Goal: Task Accomplishment & Management: Manage account settings

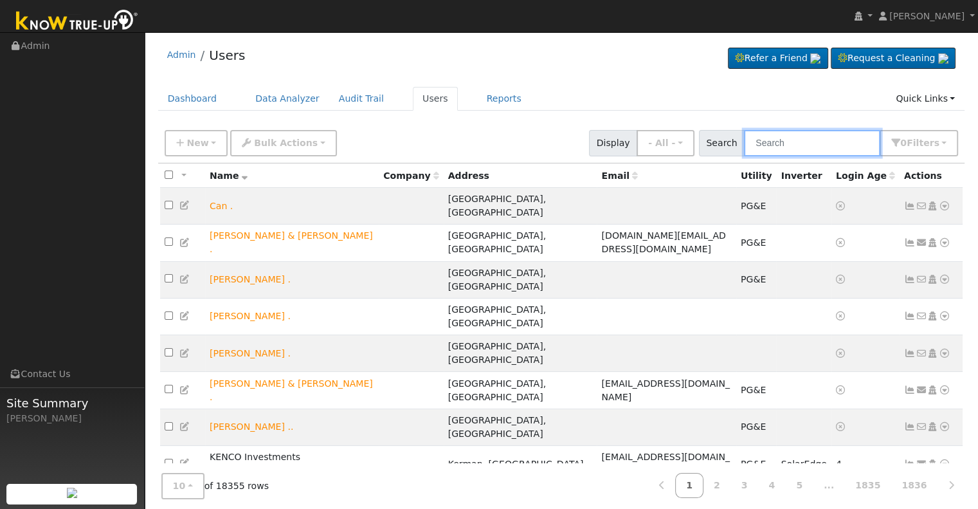
click at [785, 137] on input "text" at bounding box center [812, 143] width 136 height 26
paste input "[PERSON_NAME] & [PERSON_NAME]"
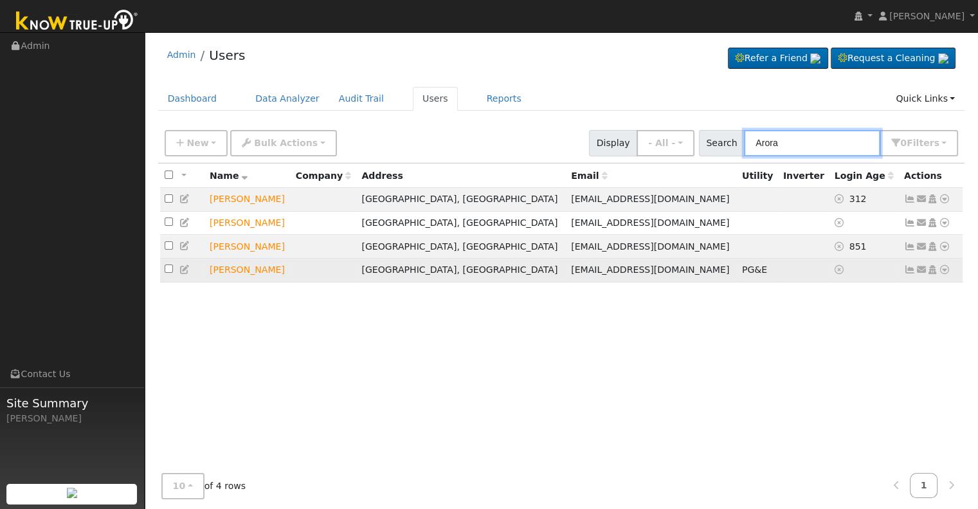
type input "Arora"
click at [906, 272] on icon at bounding box center [910, 269] width 12 height 9
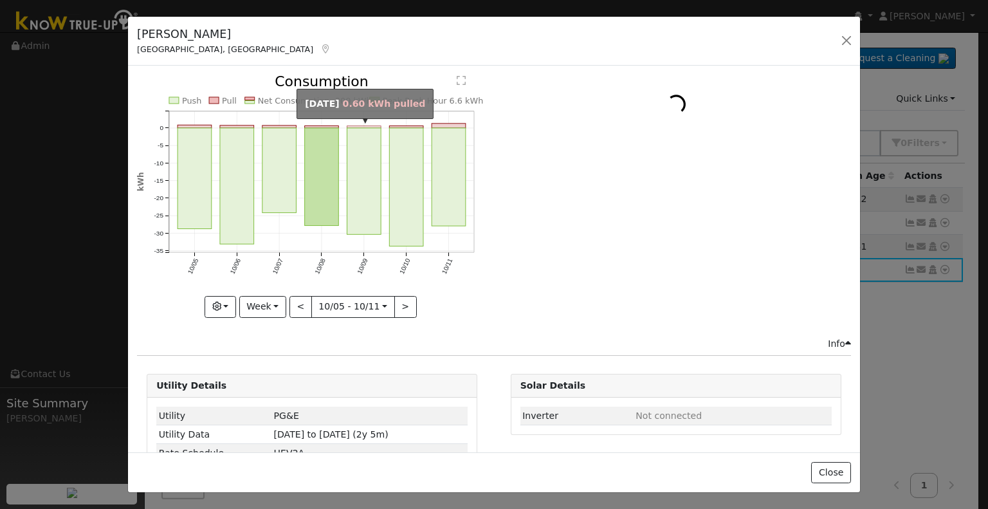
click at [360, 126] on rect "onclick=""" at bounding box center [364, 127] width 34 height 2
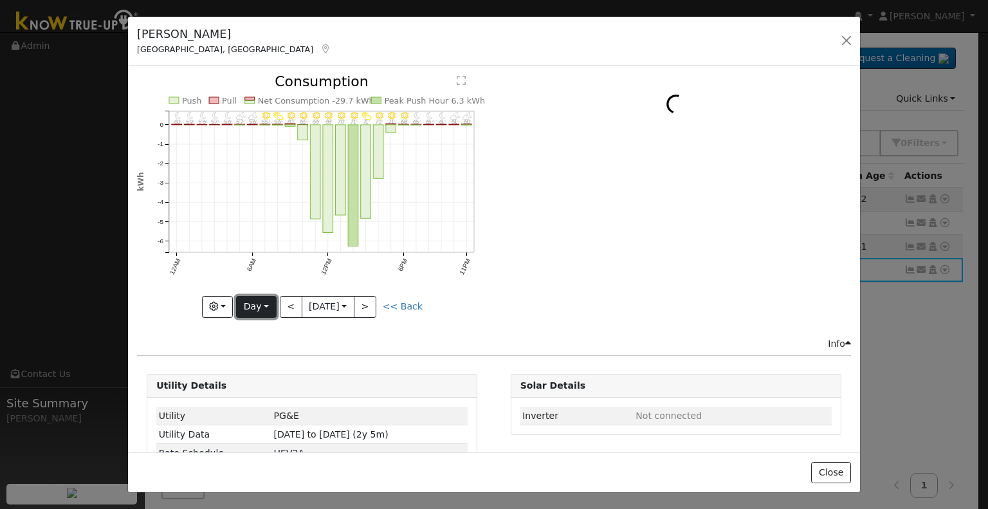
click at [260, 299] on button "Day" at bounding box center [256, 307] width 40 height 22
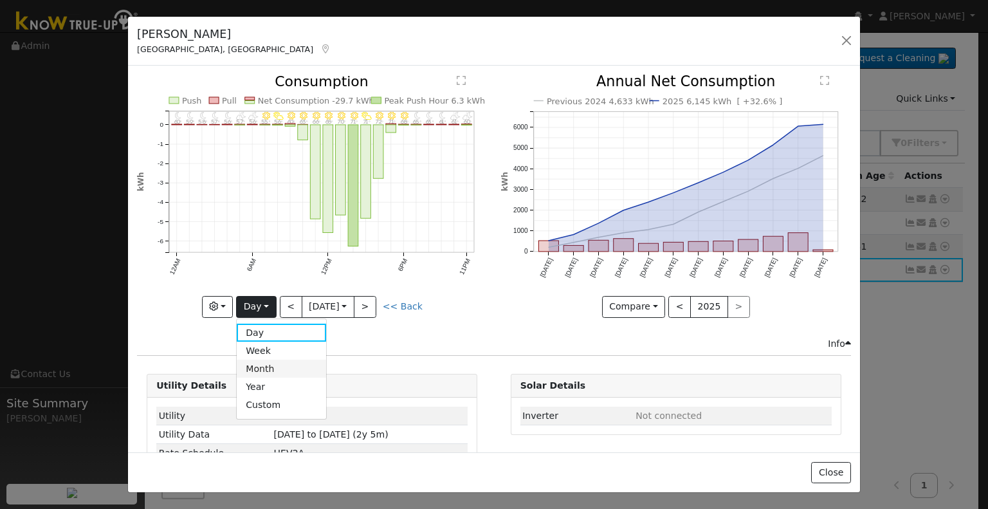
click at [260, 367] on link "Month" at bounding box center [281, 369] width 89 height 18
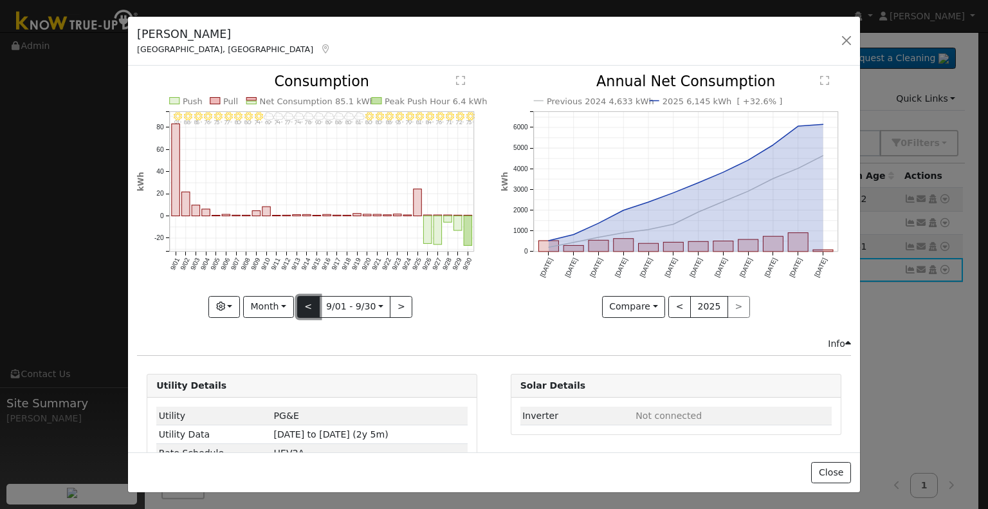
click at [309, 302] on button "<" at bounding box center [308, 307] width 23 height 22
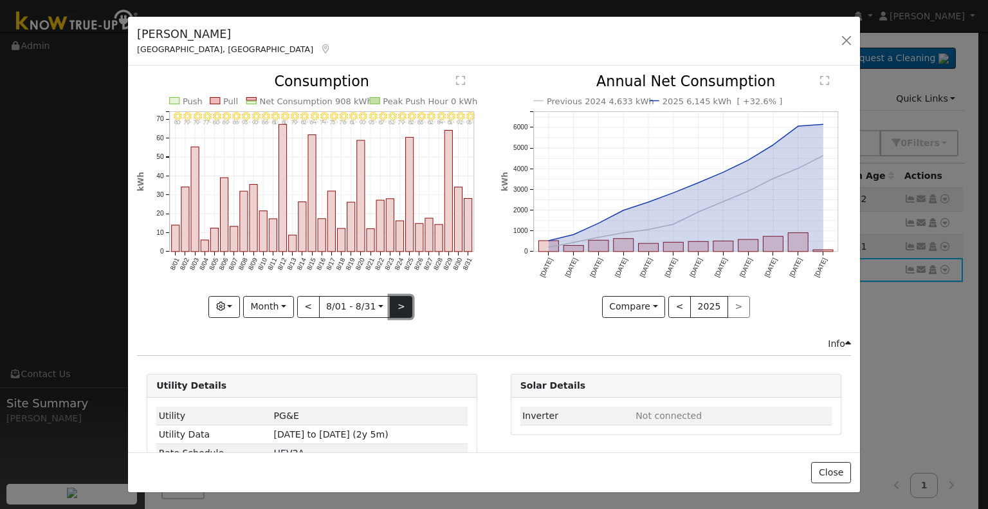
click at [396, 305] on button ">" at bounding box center [401, 307] width 23 height 22
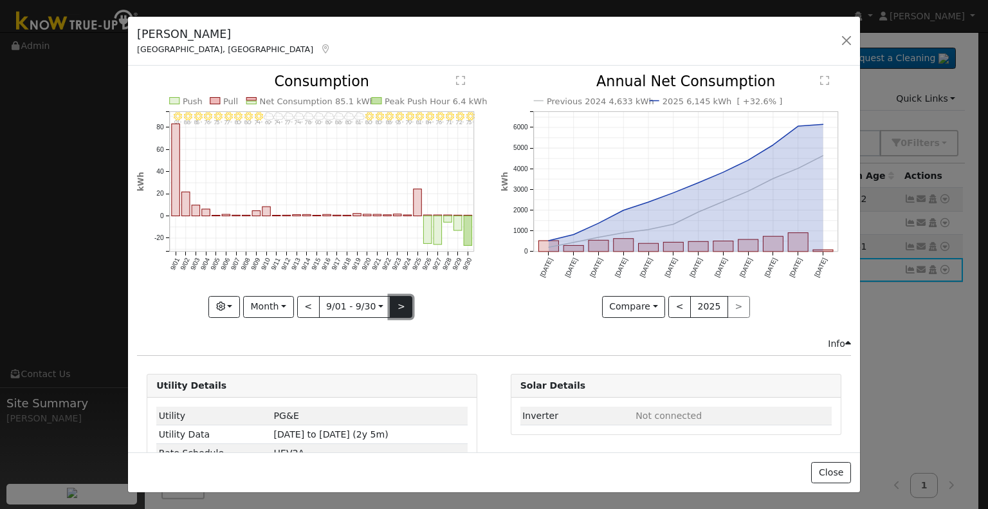
click at [391, 298] on button ">" at bounding box center [401, 307] width 23 height 22
type input "[DATE]"
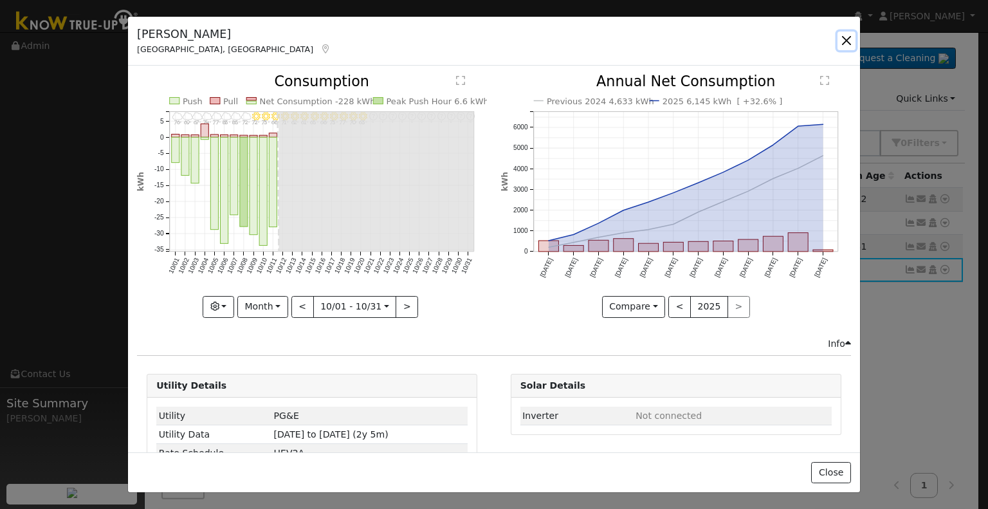
click at [850, 33] on button "button" at bounding box center [846, 41] width 18 height 18
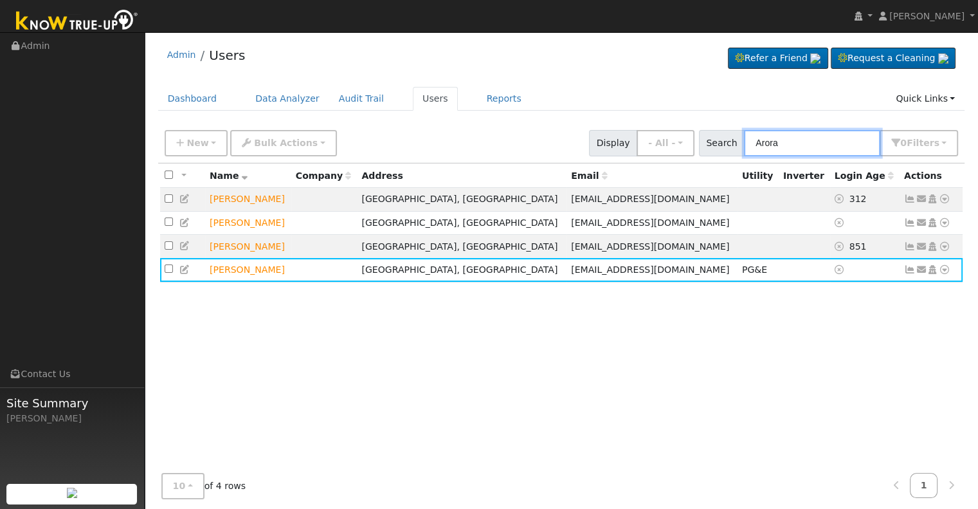
drag, startPoint x: 842, startPoint y: 150, endPoint x: 713, endPoint y: 146, distance: 129.4
click at [713, 146] on div "Search Arora 0 Filter s Role Show - All - Show Leads Admin Billing Admin Accoun…" at bounding box center [829, 143] width 260 height 26
paste input "[PERSON_NAME]"
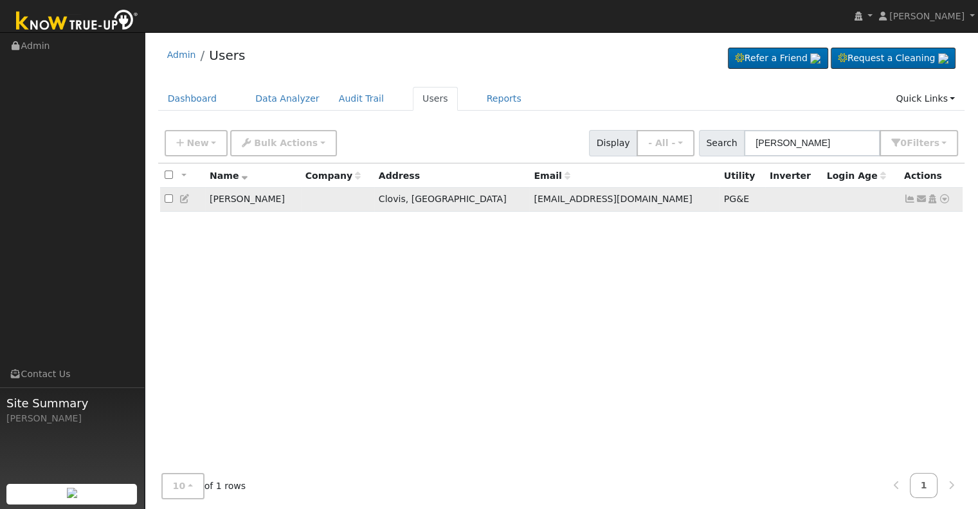
click at [907, 199] on icon at bounding box center [910, 198] width 12 height 9
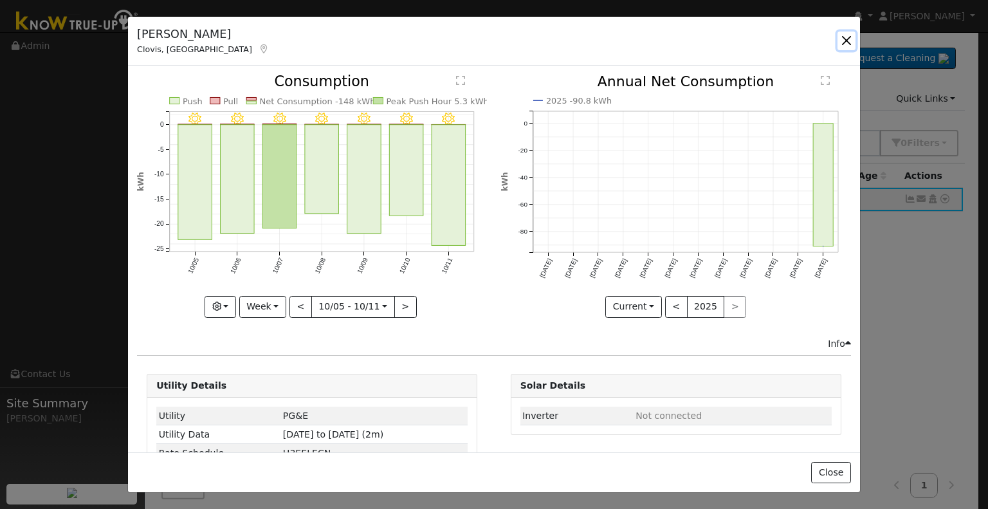
click at [848, 38] on button "button" at bounding box center [846, 41] width 18 height 18
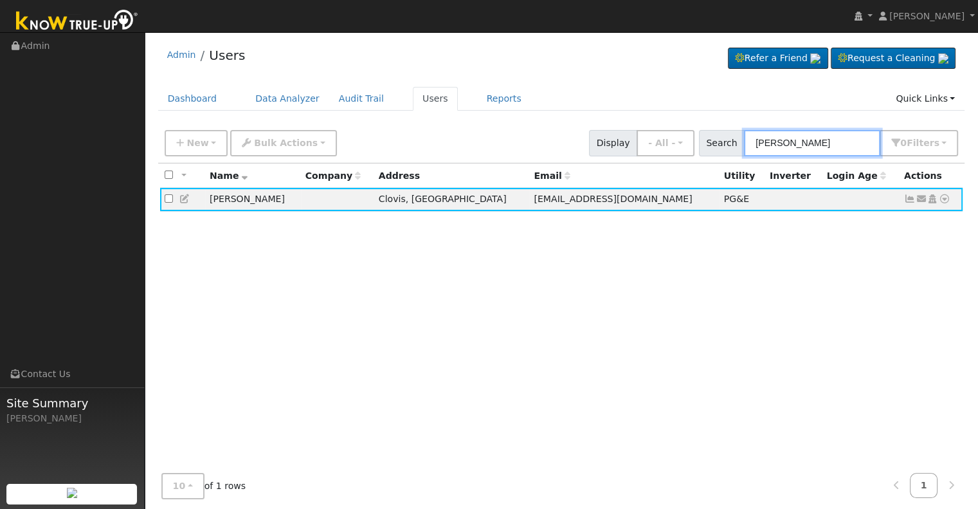
drag, startPoint x: 822, startPoint y: 139, endPoint x: 724, endPoint y: 139, distance: 98.4
click at [724, 139] on div "Search [PERSON_NAME] 0 Filter s Role Show - All - Show Leads Admin Billing Admi…" at bounding box center [829, 143] width 260 height 26
paste input "[PERSON_NAME] & [PERSON_NAME]"
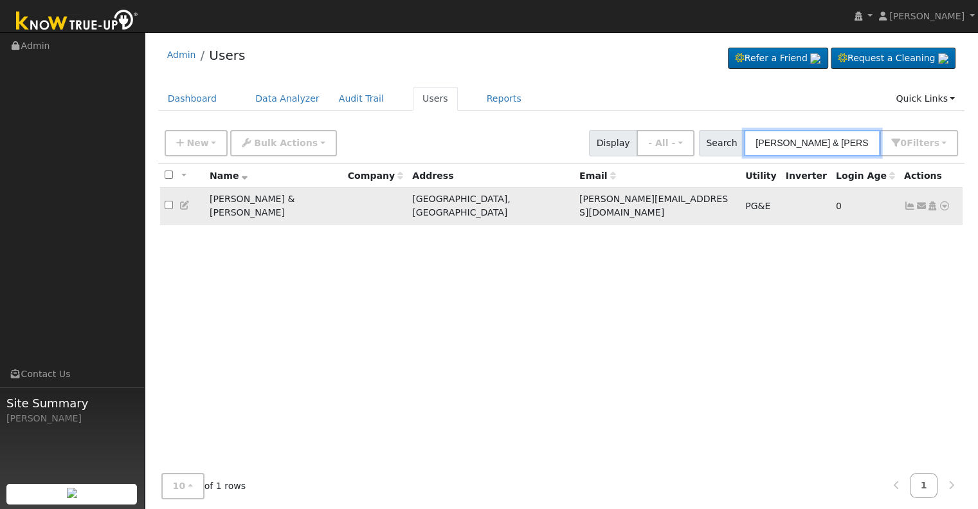
type input "[PERSON_NAME] & [PERSON_NAME]"
click at [911, 203] on icon at bounding box center [910, 205] width 12 height 9
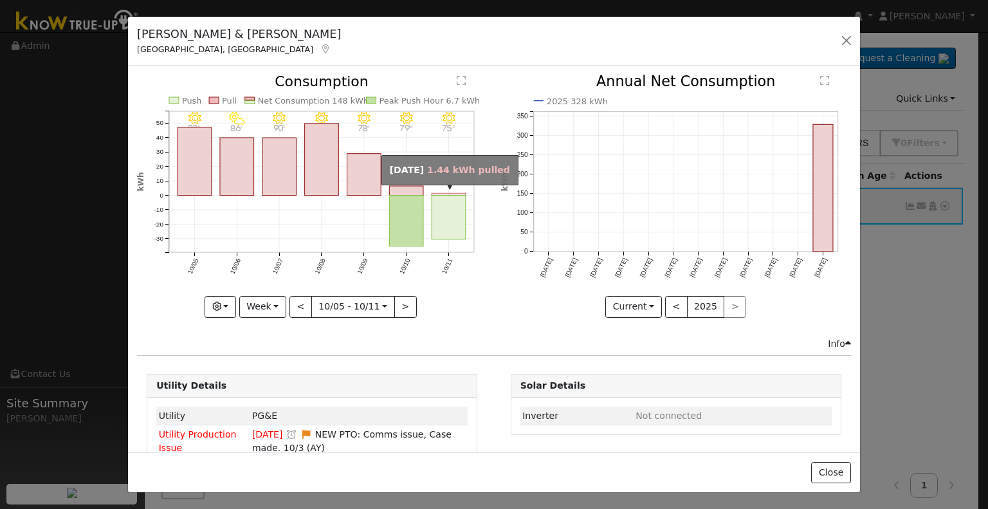
click at [440, 194] on rect "onclick=""" at bounding box center [449, 195] width 34 height 2
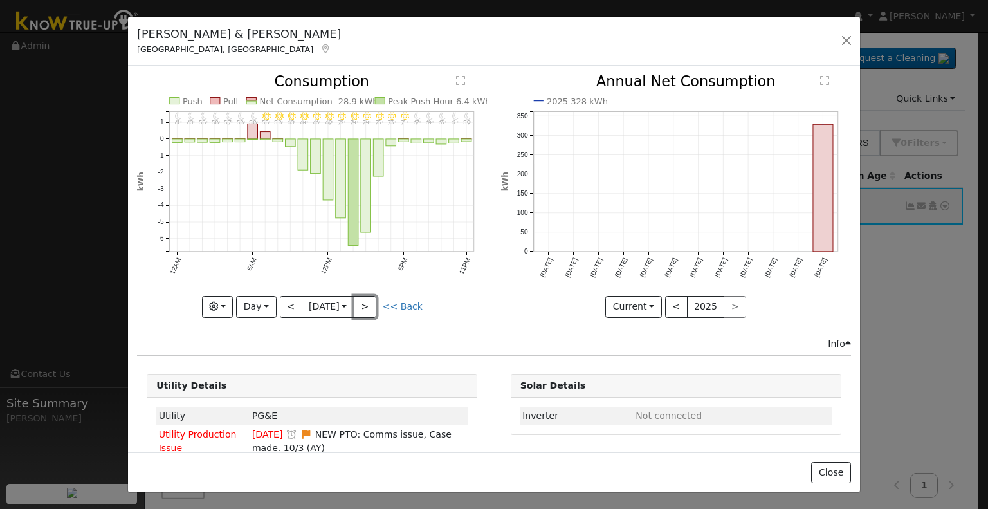
click at [376, 306] on button ">" at bounding box center [365, 307] width 23 height 22
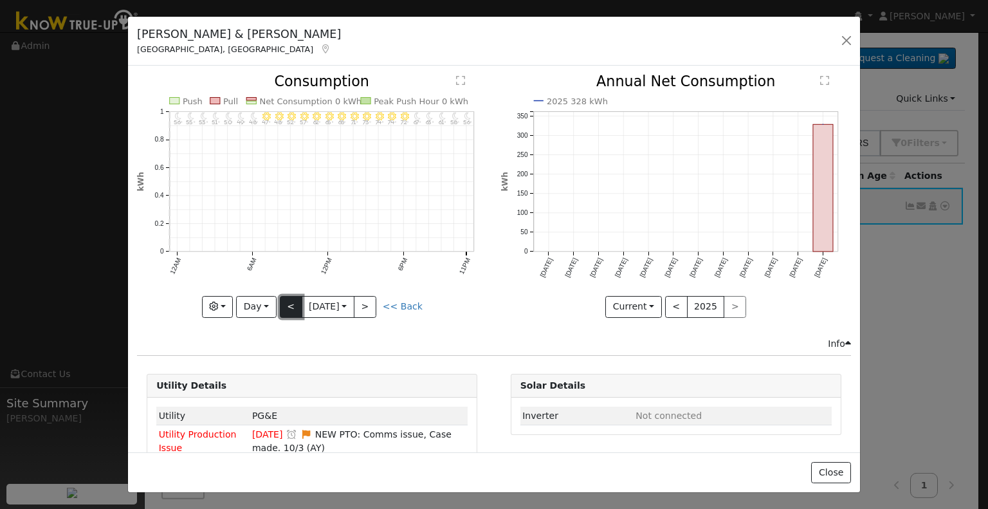
click at [282, 302] on button "<" at bounding box center [291, 307] width 23 height 22
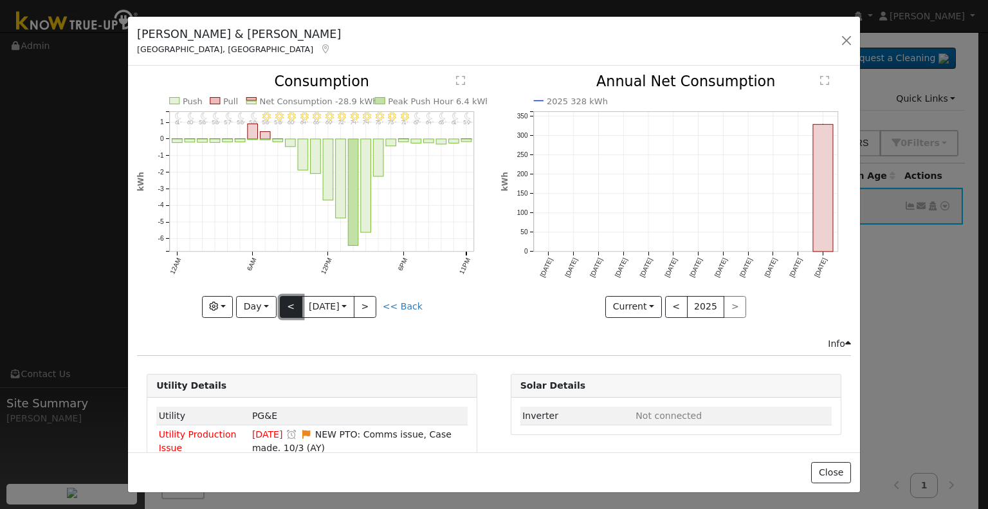
click at [282, 302] on button "<" at bounding box center [291, 307] width 23 height 22
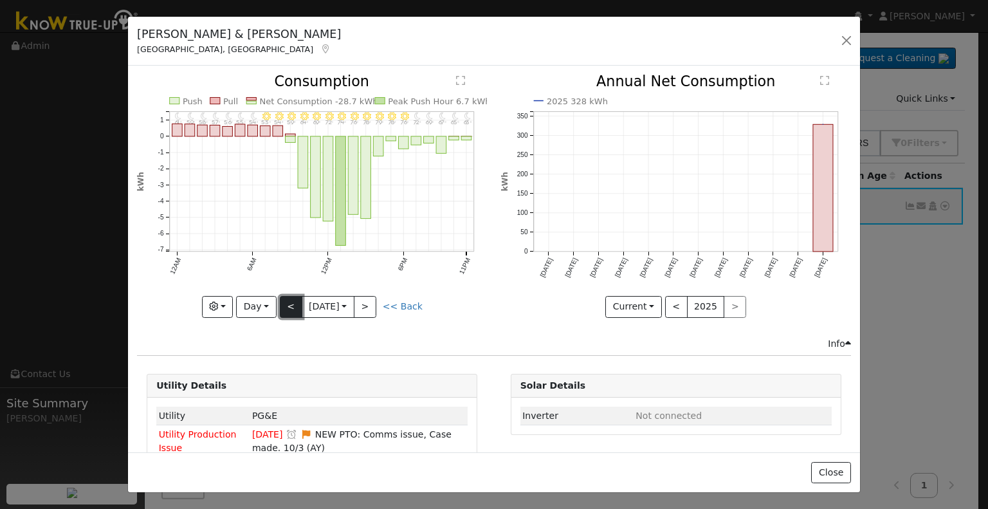
click at [285, 300] on button "<" at bounding box center [291, 307] width 23 height 22
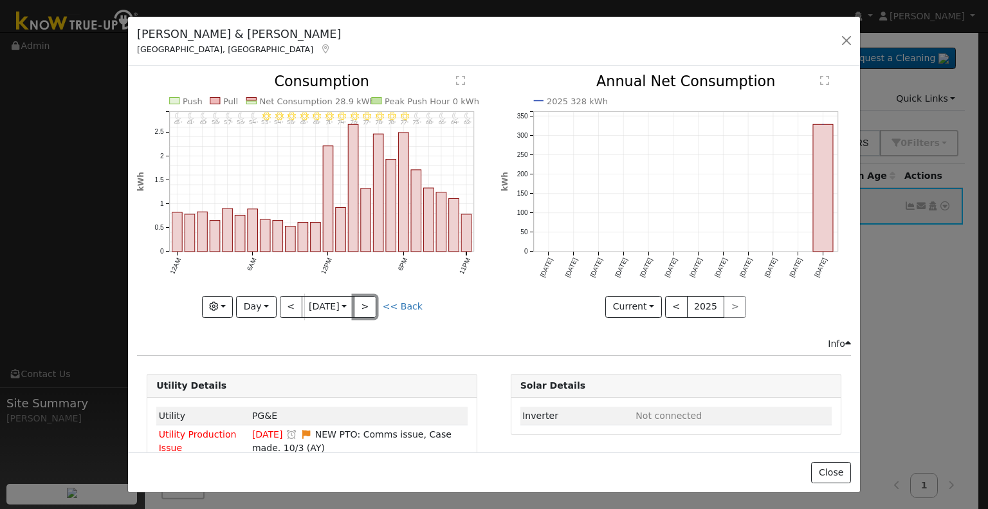
click at [368, 302] on button ">" at bounding box center [365, 307] width 23 height 22
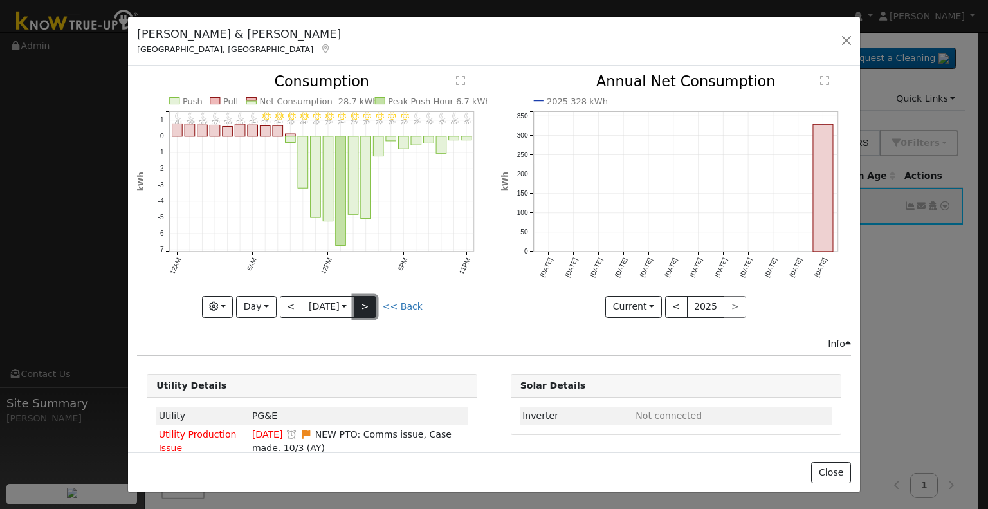
click at [363, 302] on button ">" at bounding box center [365, 307] width 23 height 22
type input "[DATE]"
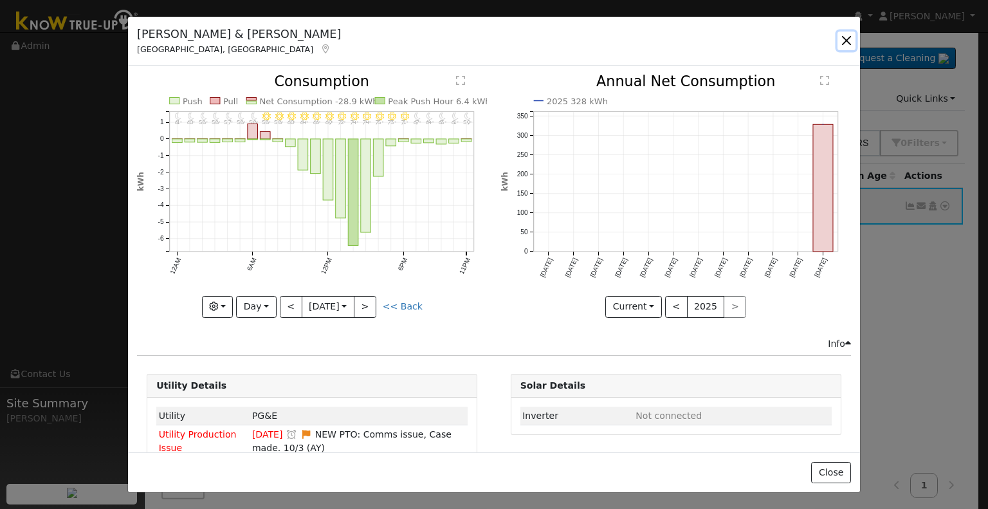
click at [848, 39] on button "button" at bounding box center [846, 41] width 18 height 18
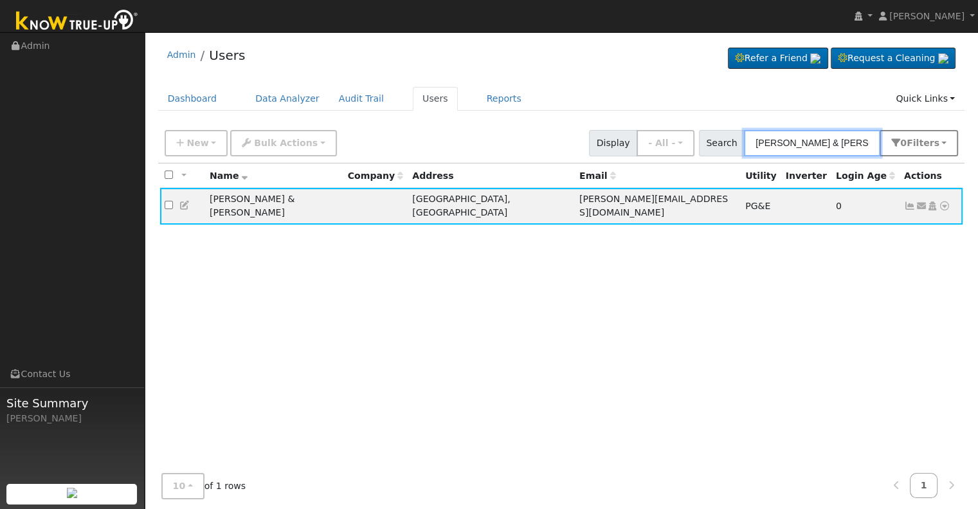
drag, startPoint x: 758, startPoint y: 142, endPoint x: 936, endPoint y: 149, distance: 177.6
click at [936, 149] on div "Search [PERSON_NAME] & [PERSON_NAME] 0 Filter s Role Show - All - Show Leads Ad…" at bounding box center [829, 143] width 260 height 26
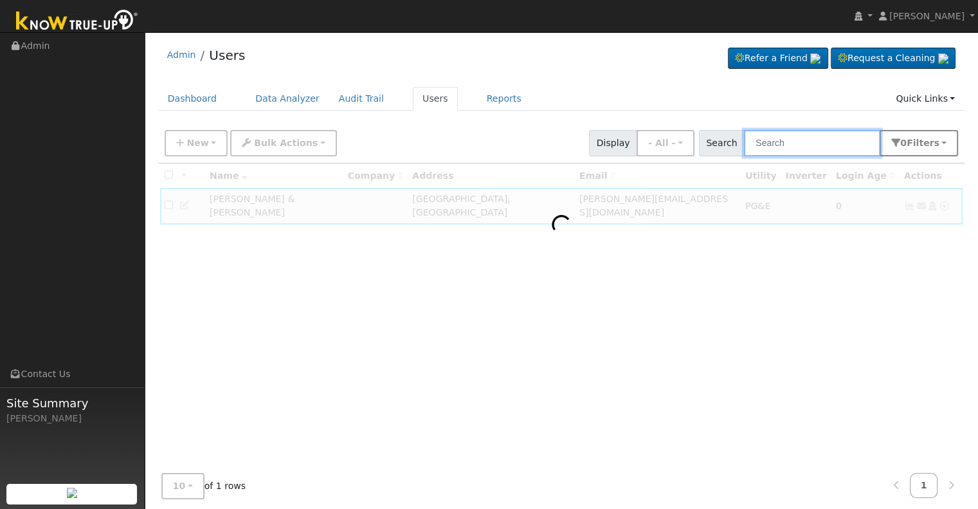
paste input "[PERSON_NAME] and [PERSON_NAME]"
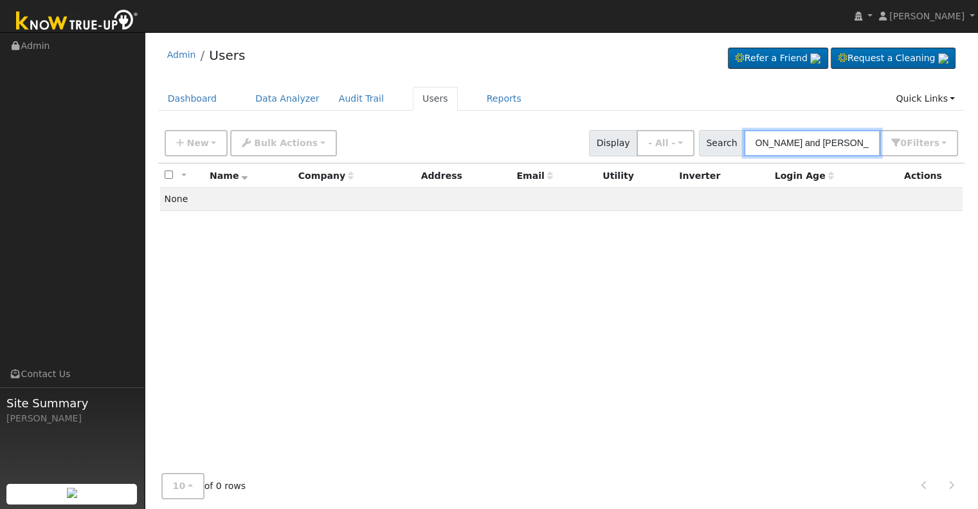
click at [843, 142] on input "[PERSON_NAME] and [PERSON_NAME]" at bounding box center [812, 143] width 136 height 26
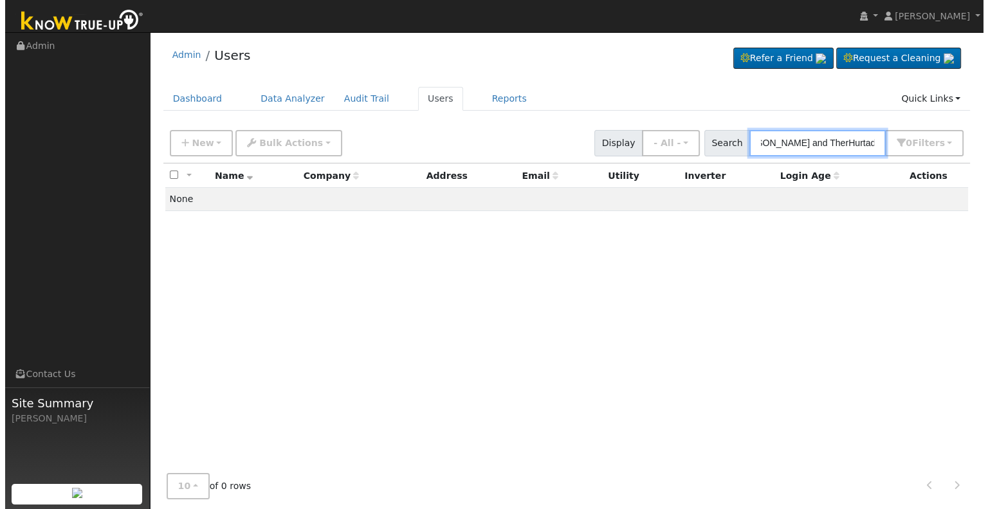
scroll to position [0, 0]
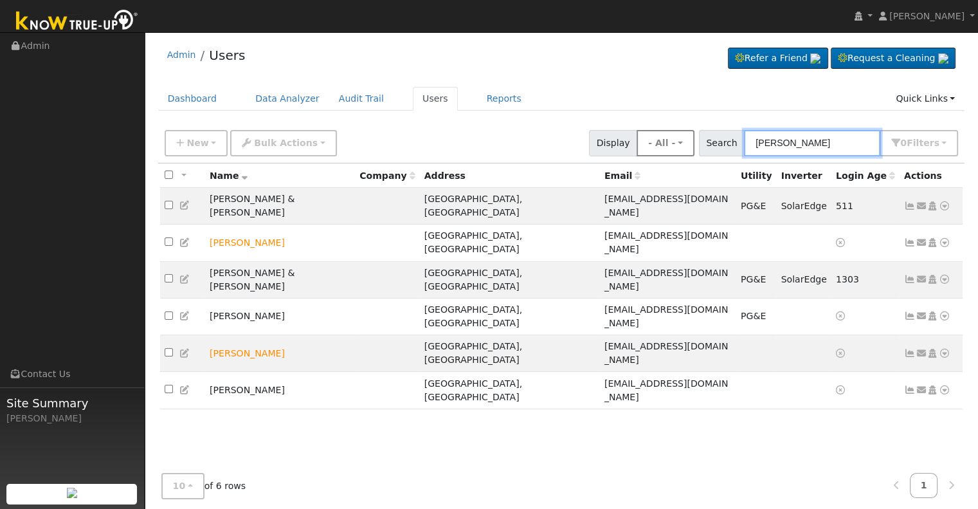
drag, startPoint x: 823, startPoint y: 141, endPoint x: 689, endPoint y: 137, distance: 133.2
click at [689, 137] on div "New Add User Quick Add Quick Connect Quick Convert Lead Bulk Actions Send Email…" at bounding box center [561, 140] width 799 height 31
paste input "[PERSON_NAME]"
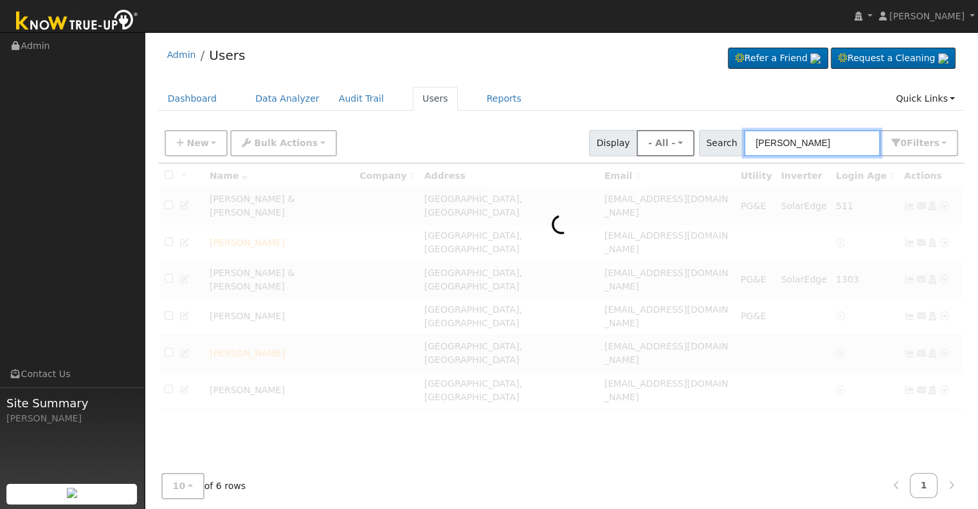
type input "[PERSON_NAME]"
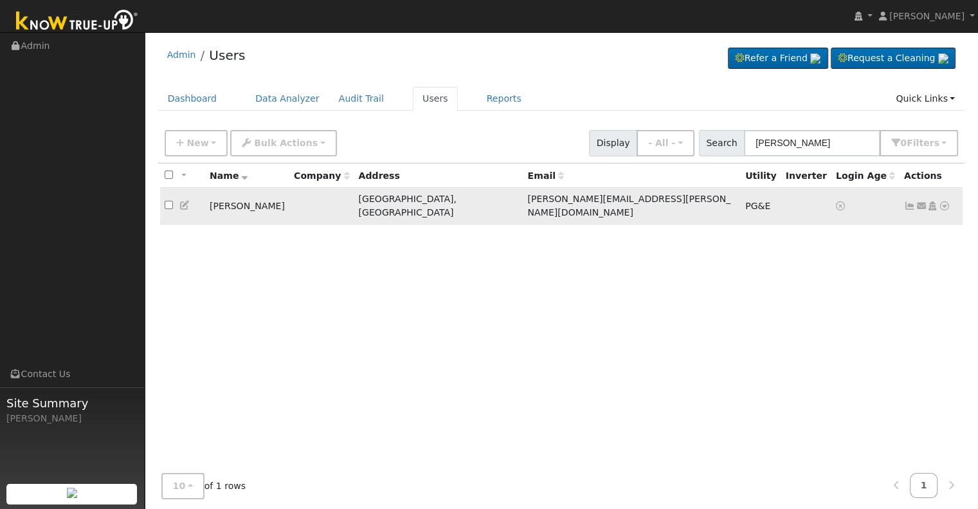
click at [909, 201] on icon at bounding box center [910, 205] width 12 height 9
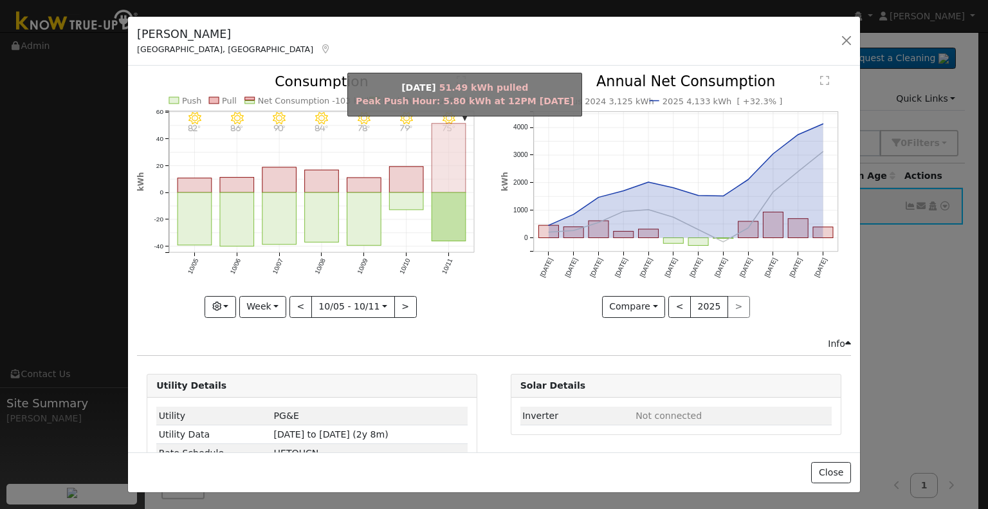
click at [433, 164] on rect "onclick=""" at bounding box center [449, 157] width 34 height 69
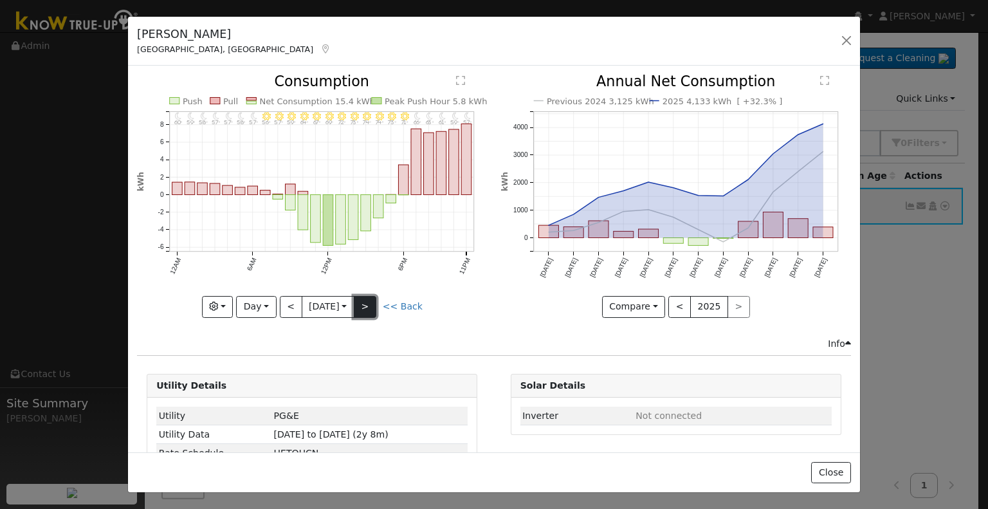
click at [372, 300] on button ">" at bounding box center [365, 307] width 23 height 22
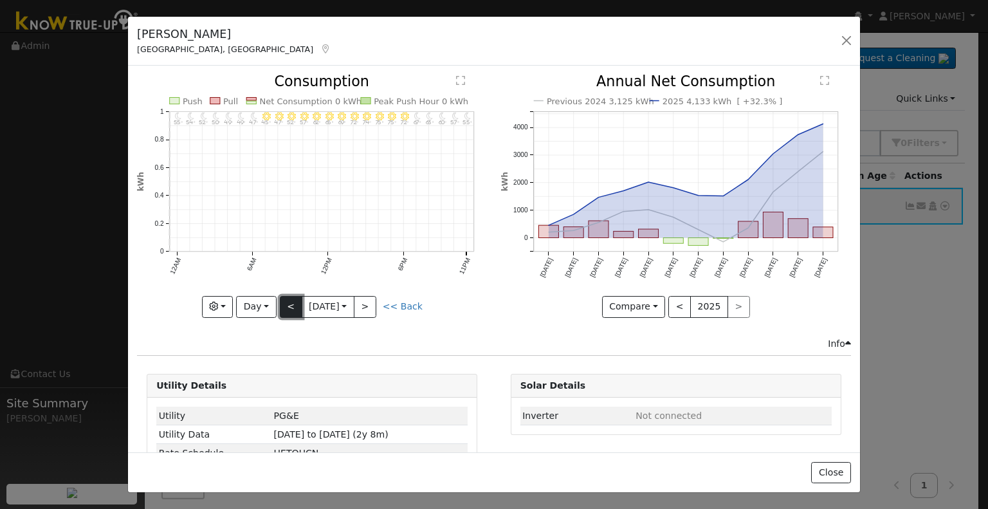
click at [280, 302] on button "<" at bounding box center [291, 307] width 23 height 22
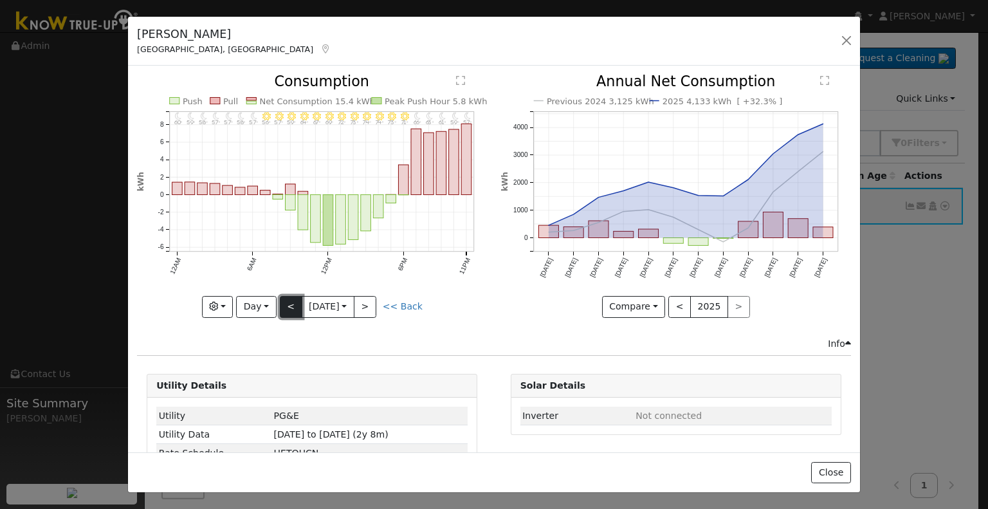
click at [280, 302] on button "<" at bounding box center [291, 307] width 23 height 22
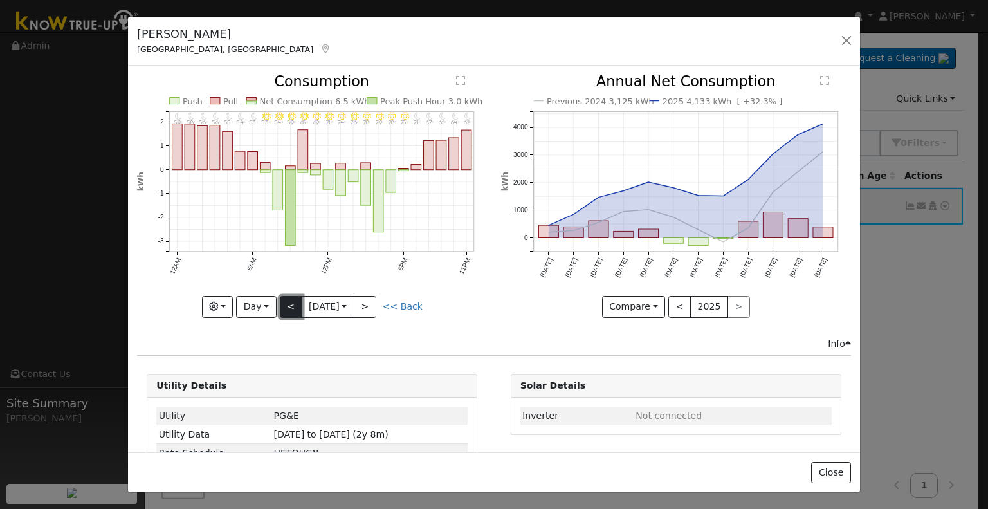
click at [280, 302] on button "<" at bounding box center [291, 307] width 23 height 22
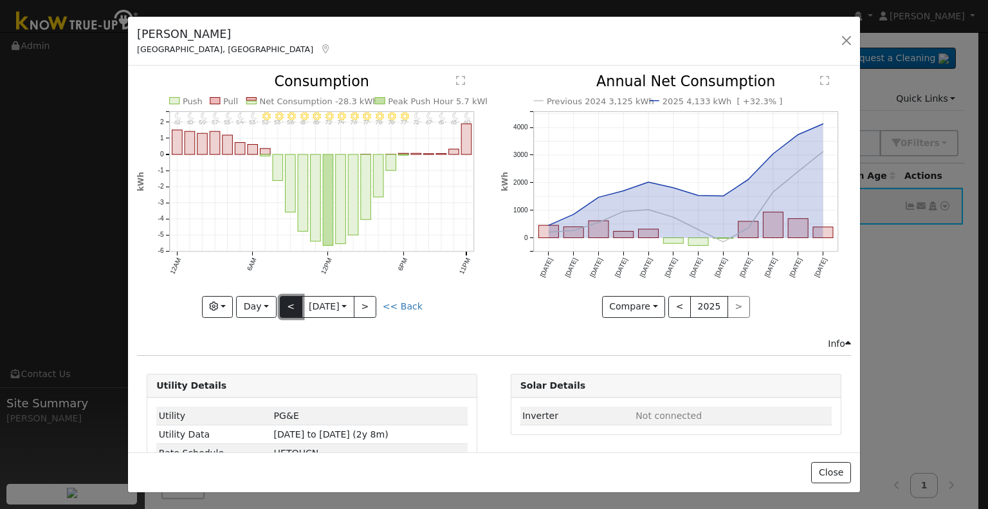
click at [280, 302] on button "<" at bounding box center [291, 307] width 23 height 22
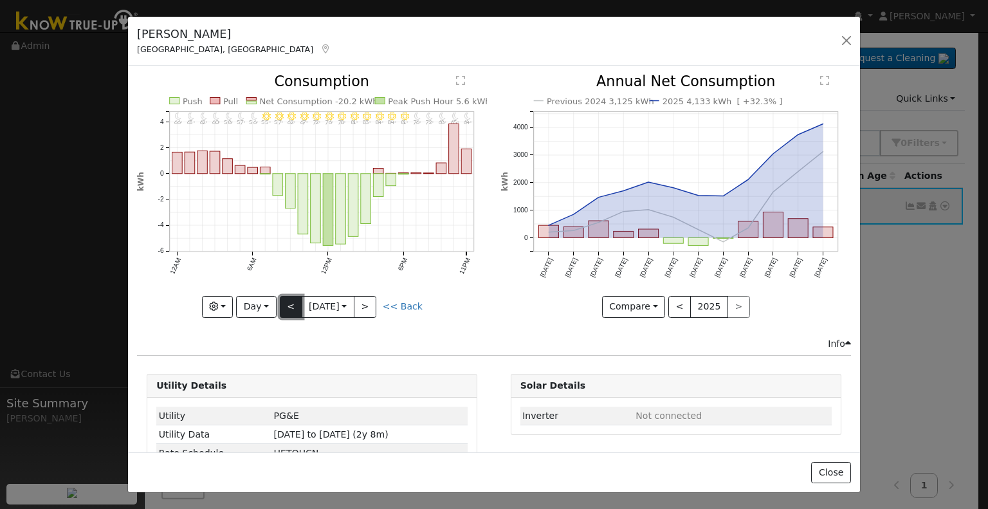
click at [280, 302] on button "<" at bounding box center [291, 307] width 23 height 22
type input "[DATE]"
